Goal: Task Accomplishment & Management: Complete application form

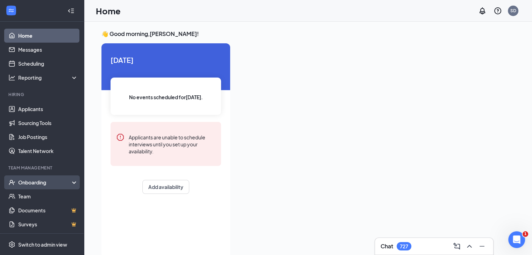
drag, startPoint x: 24, startPoint y: 186, endPoint x: 25, endPoint y: 181, distance: 4.9
click at [25, 181] on div "Onboarding" at bounding box center [45, 182] width 54 height 7
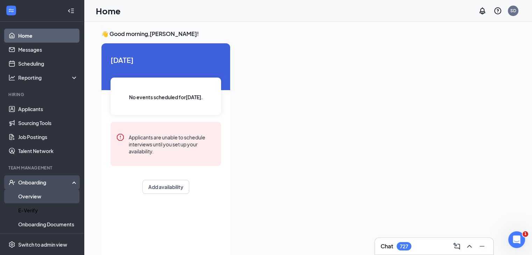
click at [25, 203] on ul "Overview E-Verify Onboarding Documents Activity log" at bounding box center [42, 218] width 84 height 56
click at [25, 198] on link "Overview" at bounding box center [48, 197] width 60 height 14
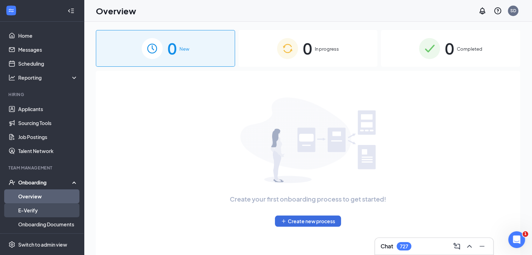
click at [30, 212] on link "E-Verify" at bounding box center [48, 211] width 60 height 14
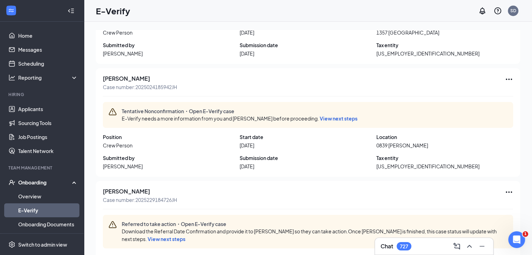
scroll to position [633, 0]
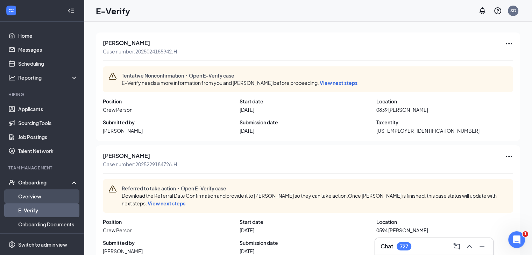
click at [25, 200] on link "Overview" at bounding box center [48, 197] width 60 height 14
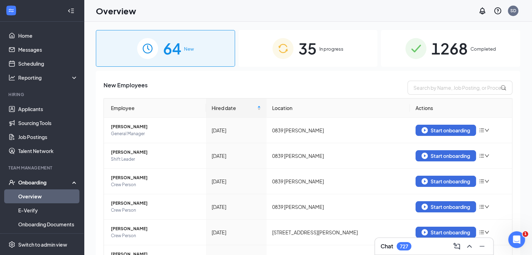
click at [328, 48] on span "In progress" at bounding box center [331, 48] width 24 height 7
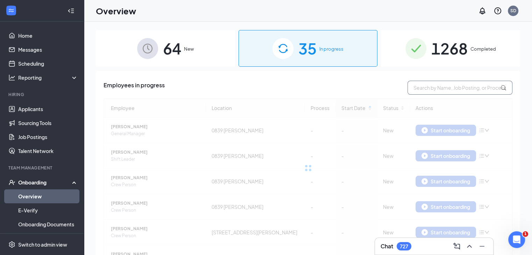
click at [424, 86] on input "text" at bounding box center [460, 88] width 105 height 14
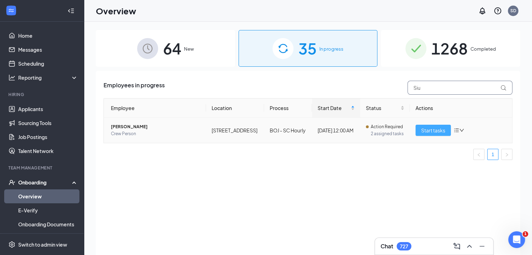
type input "Siu"
click at [445, 134] on span "Start tasks" at bounding box center [433, 131] width 24 height 8
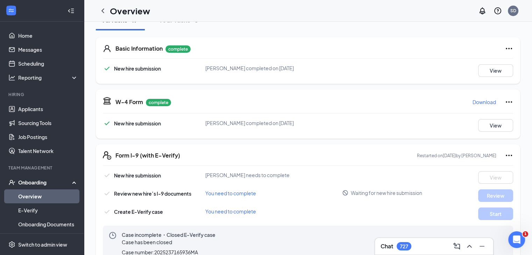
scroll to position [98, 0]
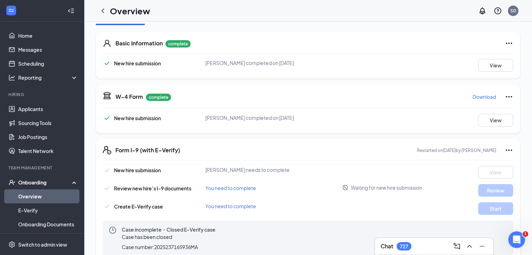
click at [367, 190] on span "Waiting for new hire submission" at bounding box center [386, 187] width 71 height 7
click at [348, 171] on div "New hire submission [PERSON_NAME] needs to complete View" at bounding box center [308, 172] width 410 height 13
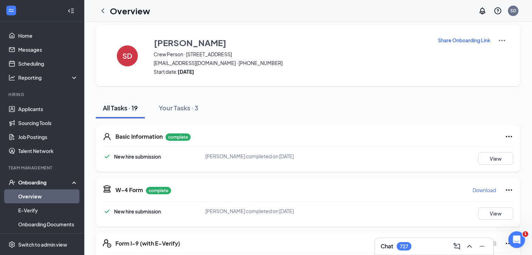
scroll to position [0, 0]
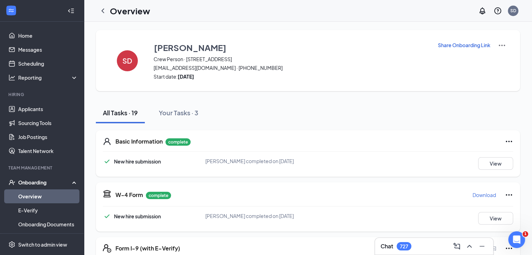
click at [450, 45] on p "Share Onboarding Link" at bounding box center [464, 45] width 52 height 7
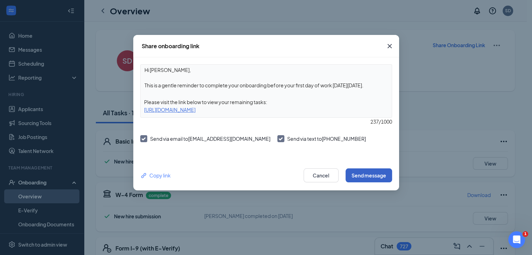
click at [372, 178] on button "Send message" at bounding box center [369, 176] width 47 height 14
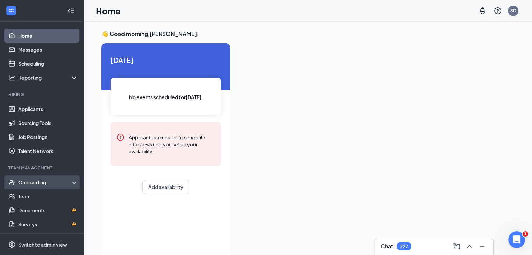
click at [45, 182] on div "Onboarding" at bounding box center [45, 182] width 54 height 7
click at [37, 197] on link "Overview" at bounding box center [48, 197] width 60 height 14
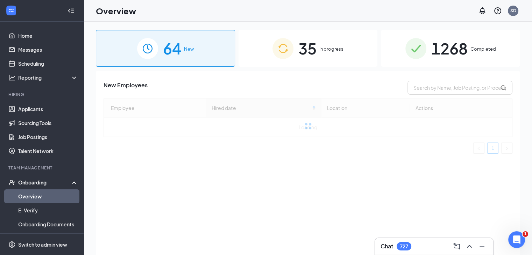
click at [319, 52] on div "35 In progress" at bounding box center [308, 48] width 139 height 37
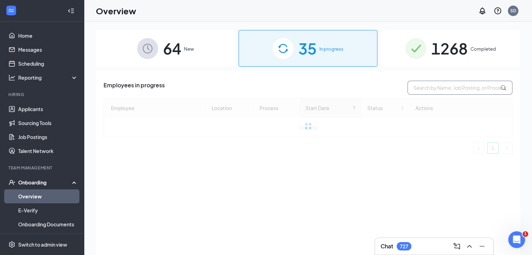
click at [425, 89] on input "text" at bounding box center [460, 88] width 105 height 14
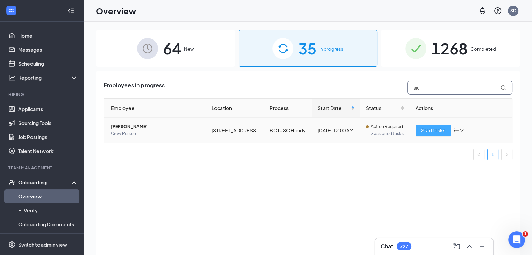
type input "siu"
click at [442, 134] on span "Start tasks" at bounding box center [433, 131] width 24 height 8
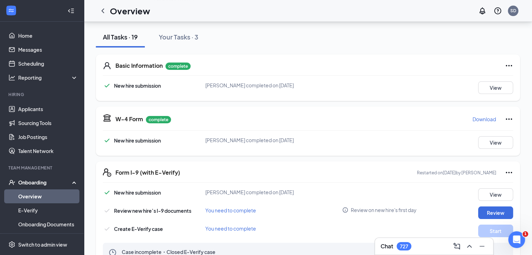
scroll to position [84, 0]
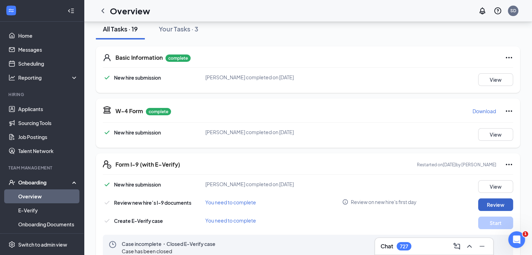
click at [488, 202] on button "Review" at bounding box center [495, 205] width 35 height 13
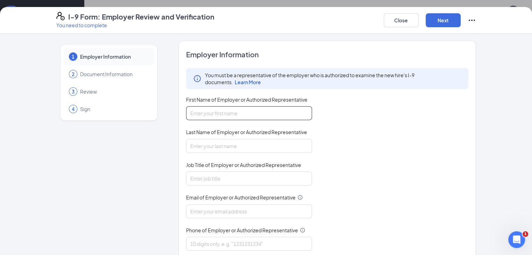
click at [210, 116] on input "First Name of Employer or Authorized Representative" at bounding box center [249, 113] width 126 height 14
type input "s"
type input "Sharon"
click at [186, 147] on input "Last Name of Employer or Authorized Representative" at bounding box center [249, 146] width 126 height 14
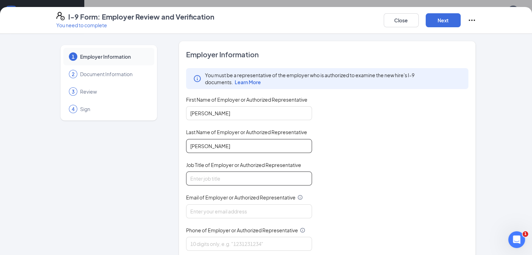
type input "Drummond"
click at [186, 175] on input "Job Title of Employer or Authorized Representative" at bounding box center [249, 179] width 126 height 14
type input "Area Director"
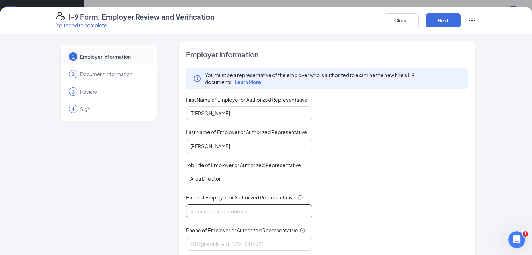
click at [193, 208] on input "Email of Employer or Authorized Representative" at bounding box center [249, 212] width 126 height 14
type input "sdrummond@bocountry.com"
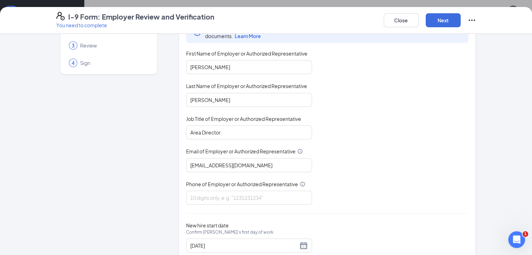
scroll to position [66, 0]
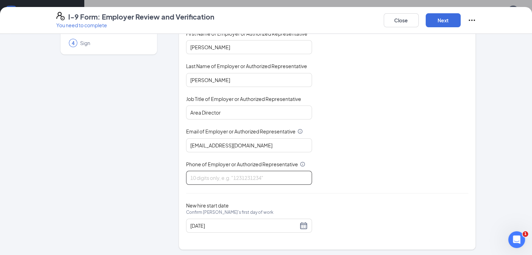
click at [232, 174] on input "Phone of Employer or Authorized Representative" at bounding box center [249, 178] width 126 height 14
type input "9103039281"
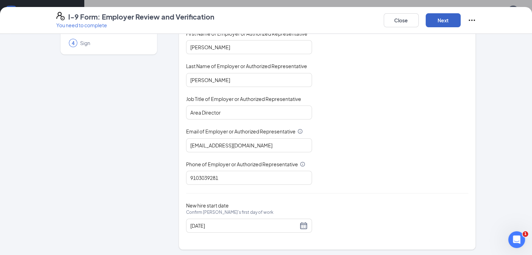
click at [461, 18] on button "Next" at bounding box center [443, 20] width 35 height 14
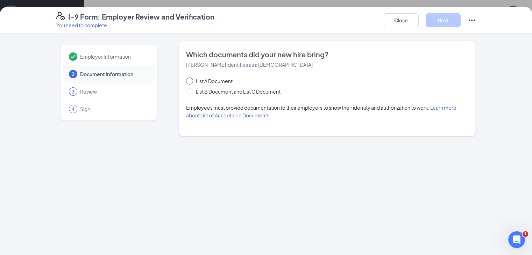
click at [186, 80] on input "List A Document" at bounding box center [188, 80] width 5 height 5
radio input "true"
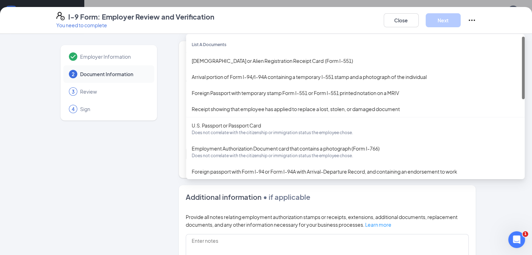
click at [194, 158] on div "Select document List A Documents Permanent Resident Card or Alien Registration …" at bounding box center [327, 154] width 283 height 14
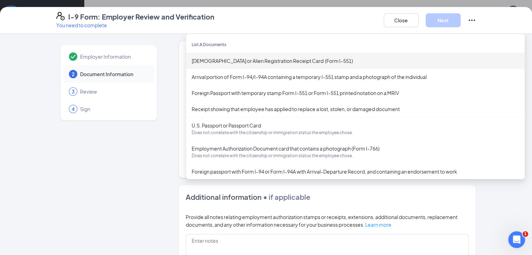
click at [238, 62] on div "Permanent Resident Card or Alien Registration Receipt Card (Form I-551)" at bounding box center [355, 61] width 327 height 8
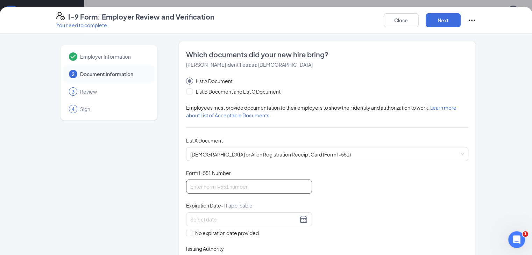
click at [188, 189] on input "Form I-551 Number" at bounding box center [249, 187] width 126 height 14
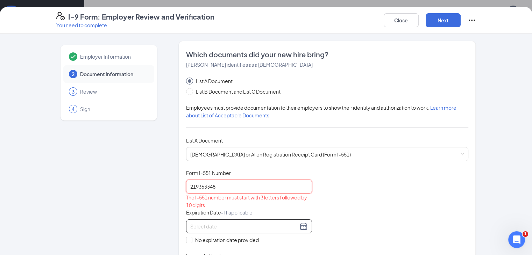
type input "219363348"
click at [190, 227] on input at bounding box center [244, 227] width 108 height 8
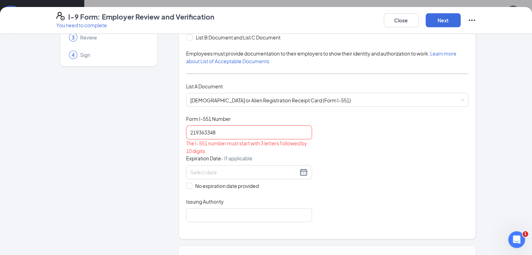
scroll to position [56, 0]
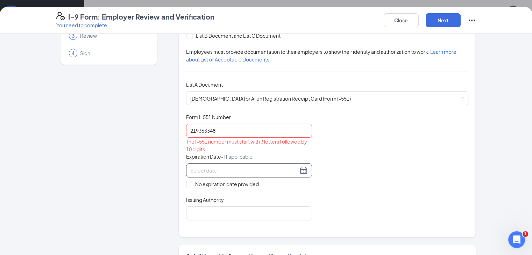
click at [283, 171] on div at bounding box center [249, 171] width 118 height 8
click at [256, 187] on span "button" at bounding box center [257, 185] width 3 height 3
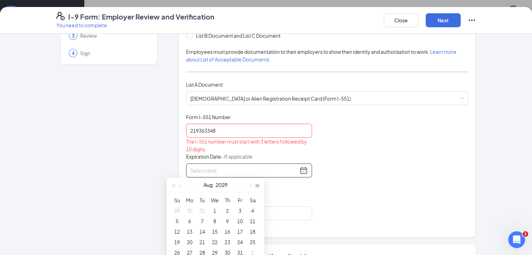
click at [256, 187] on span "button" at bounding box center [257, 185] width 3 height 3
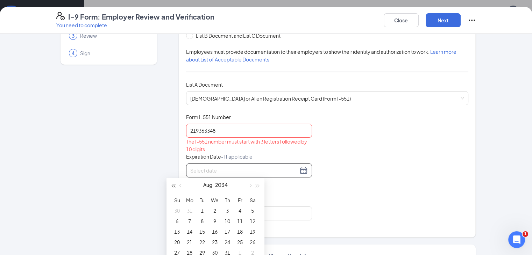
click at [172, 185] on span "button" at bounding box center [172, 185] width 3 height 3
type input "08/02/2032"
click at [180, 185] on span "button" at bounding box center [180, 185] width 3 height 3
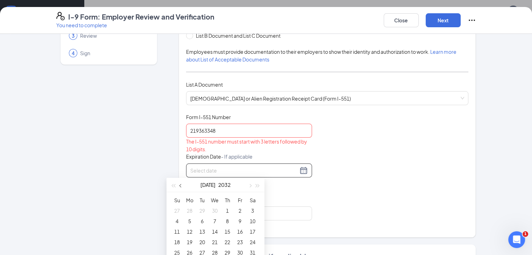
click at [180, 185] on span "button" at bounding box center [180, 185] width 3 height 3
type input "03/11/2032"
click at [228, 221] on div "11" at bounding box center [227, 221] width 8 height 8
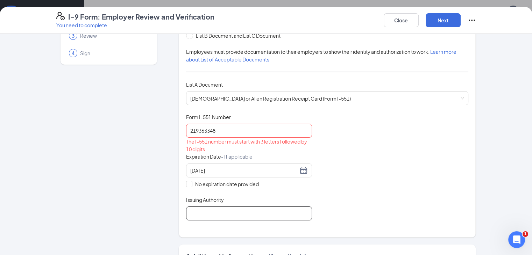
click at [199, 212] on input "Issuing Authority" at bounding box center [249, 214] width 126 height 14
type input "United States Department of State"
click at [461, 22] on button "Next" at bounding box center [443, 20] width 35 height 14
click at [200, 130] on input "219363348" at bounding box center [249, 131] width 126 height 14
click at [242, 128] on input "219363348 IR6" at bounding box center [249, 131] width 126 height 14
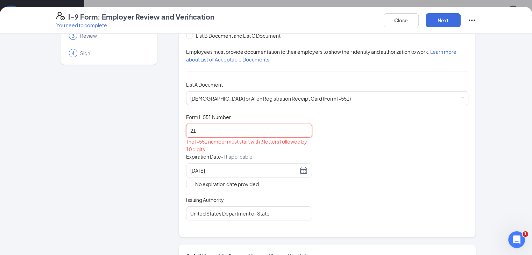
type input "2"
type input "IR6219363348"
click at [330, 136] on div "Document Title Permanent Resident Card or Alien Registration Receipt Card (Form…" at bounding box center [327, 167] width 283 height 107
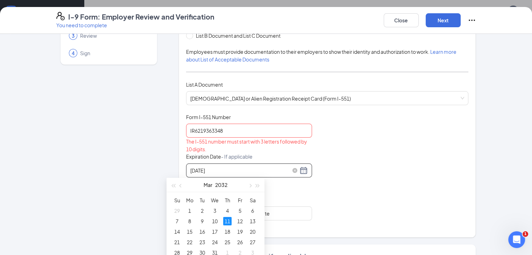
click at [235, 168] on input "03/11/2032" at bounding box center [244, 171] width 108 height 8
type input "03/11/2032"
click at [227, 221] on div "11" at bounding box center [227, 221] width 8 height 8
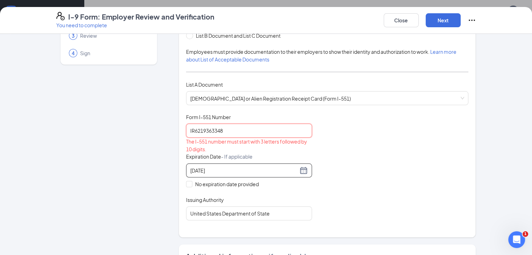
click at [236, 129] on input "IR6219363348" at bounding box center [249, 131] width 126 height 14
click at [186, 131] on input "IR6219363348" at bounding box center [249, 131] width 126 height 14
click at [222, 130] on input "IR6 219363348" at bounding box center [249, 131] width 126 height 14
type input "IR6 219363348"
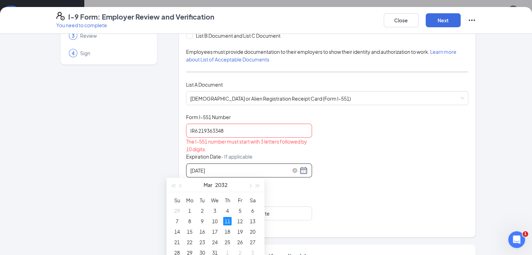
click at [218, 172] on input "03/11/2032" at bounding box center [244, 171] width 108 height 8
type input "03/11/2032"
click at [227, 221] on div "11" at bounding box center [227, 221] width 8 height 8
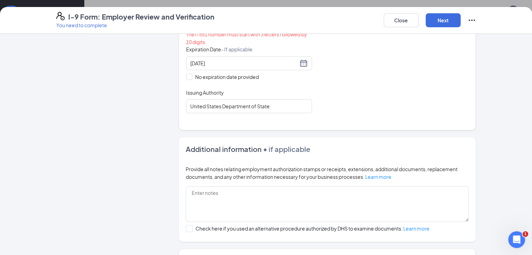
scroll to position [127, 0]
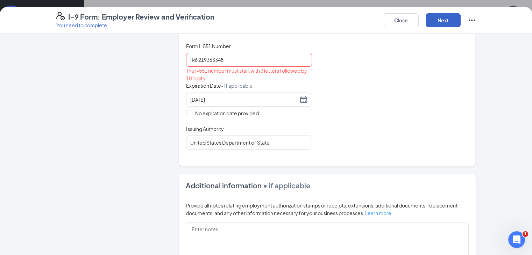
click at [461, 23] on button "Next" at bounding box center [443, 20] width 35 height 14
click at [461, 20] on button "Next" at bounding box center [443, 20] width 35 height 14
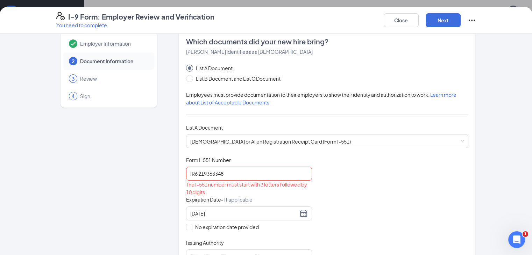
scroll to position [14, 0]
click at [216, 174] on input "IR6 219363348" at bounding box center [249, 173] width 126 height 14
type input "I"
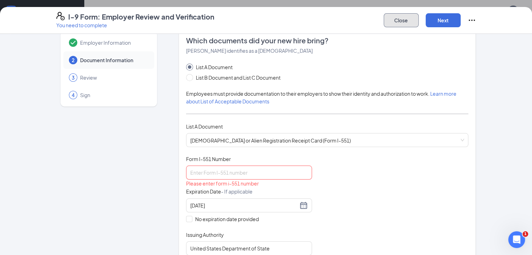
click at [419, 22] on button "Close" at bounding box center [401, 20] width 35 height 14
